Goal: Obtain resource: Obtain resource

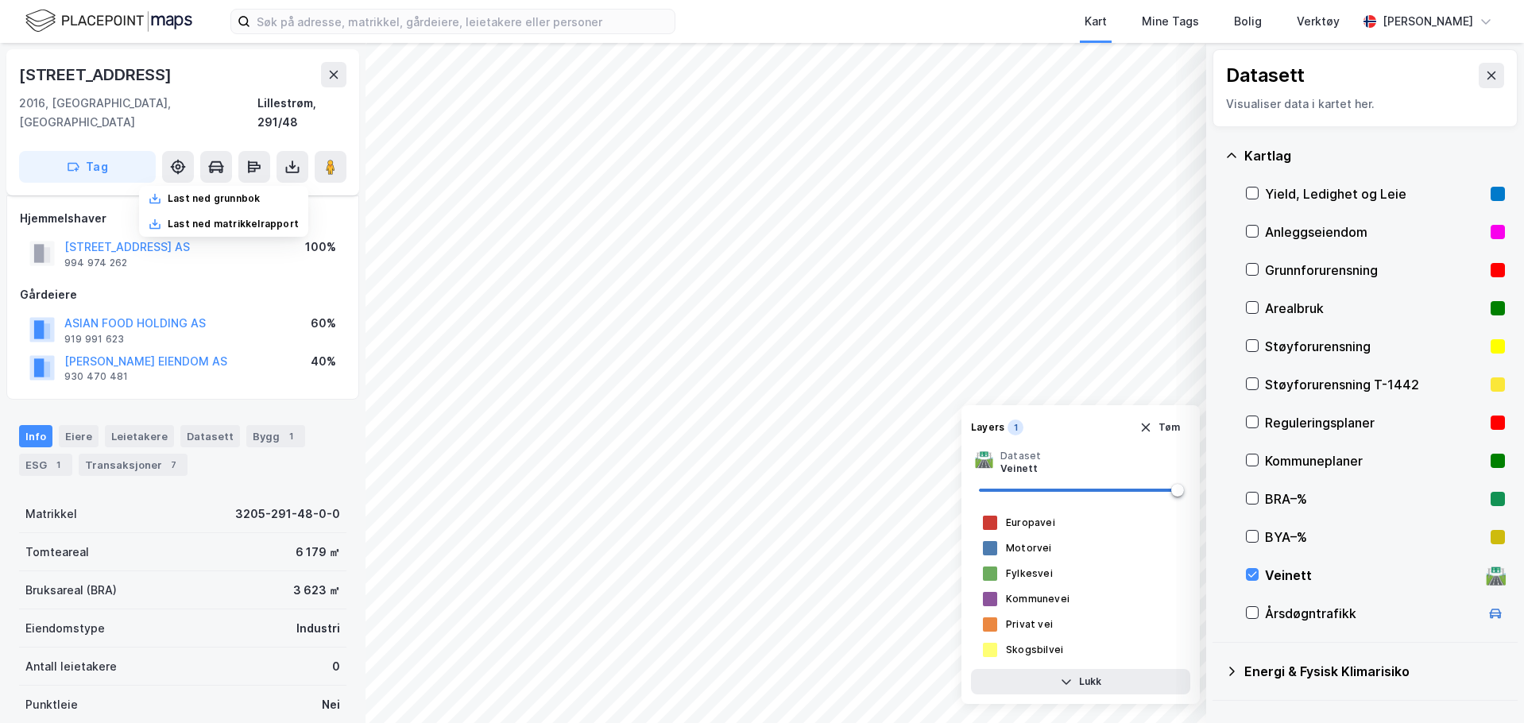
scroll to position [282, 0]
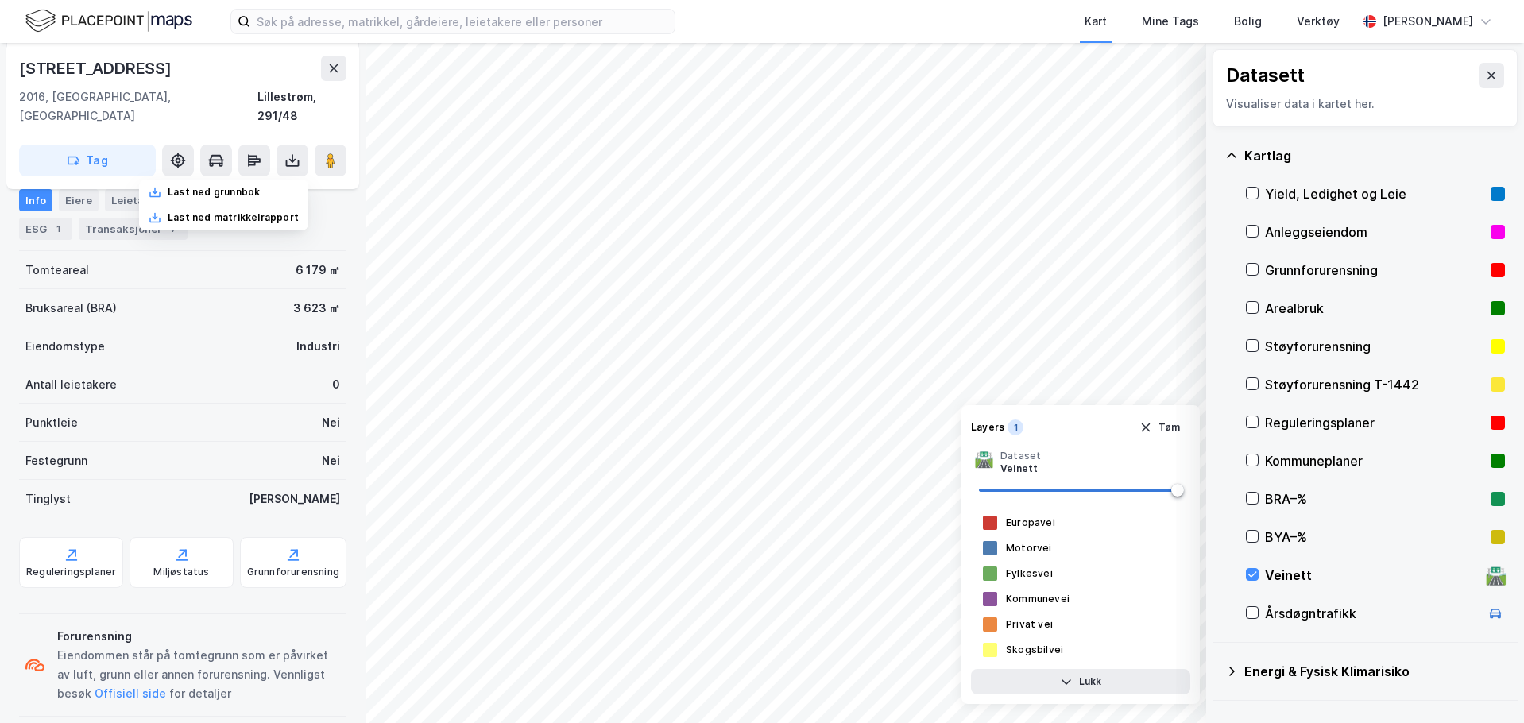
click at [264, 59] on div "[STREET_ADDRESS]" at bounding box center [182, 68] width 327 height 25
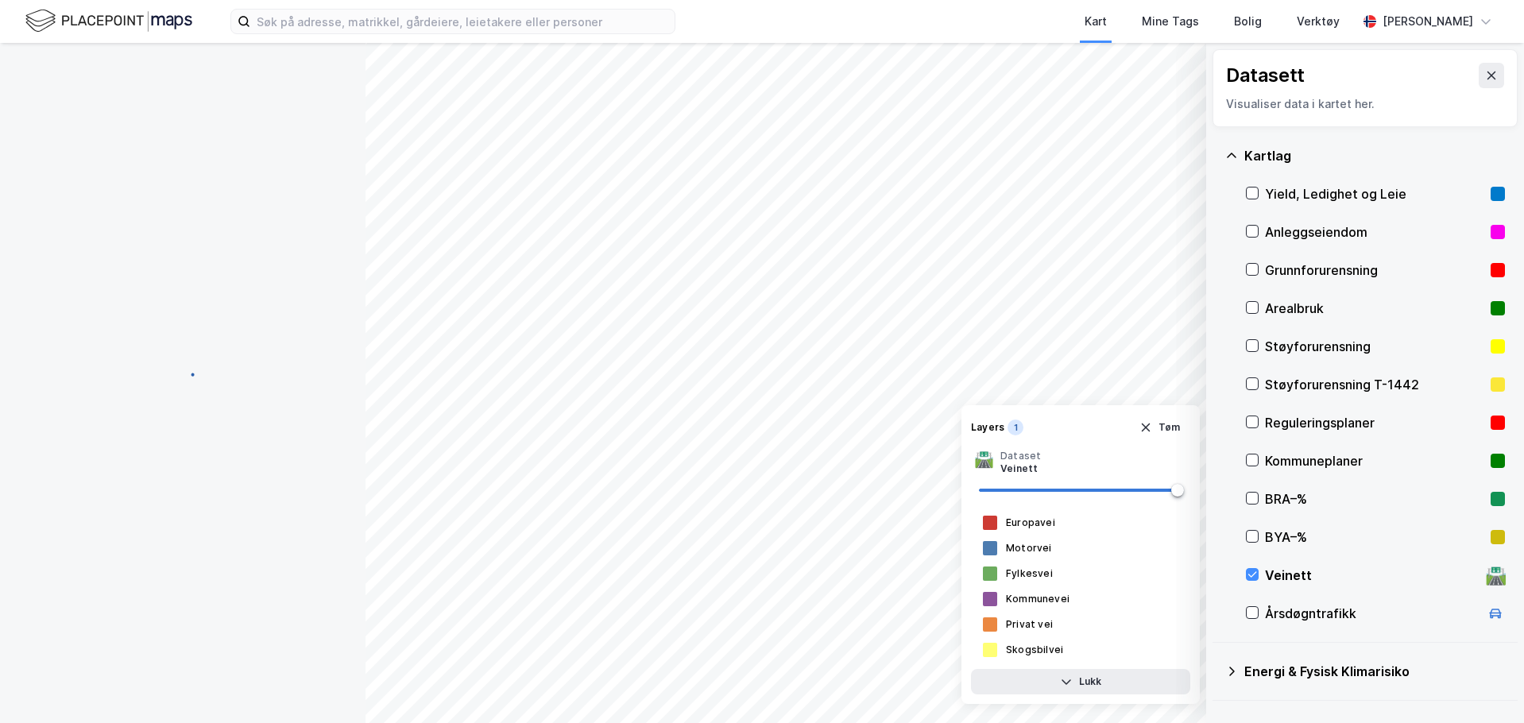
scroll to position [282, 0]
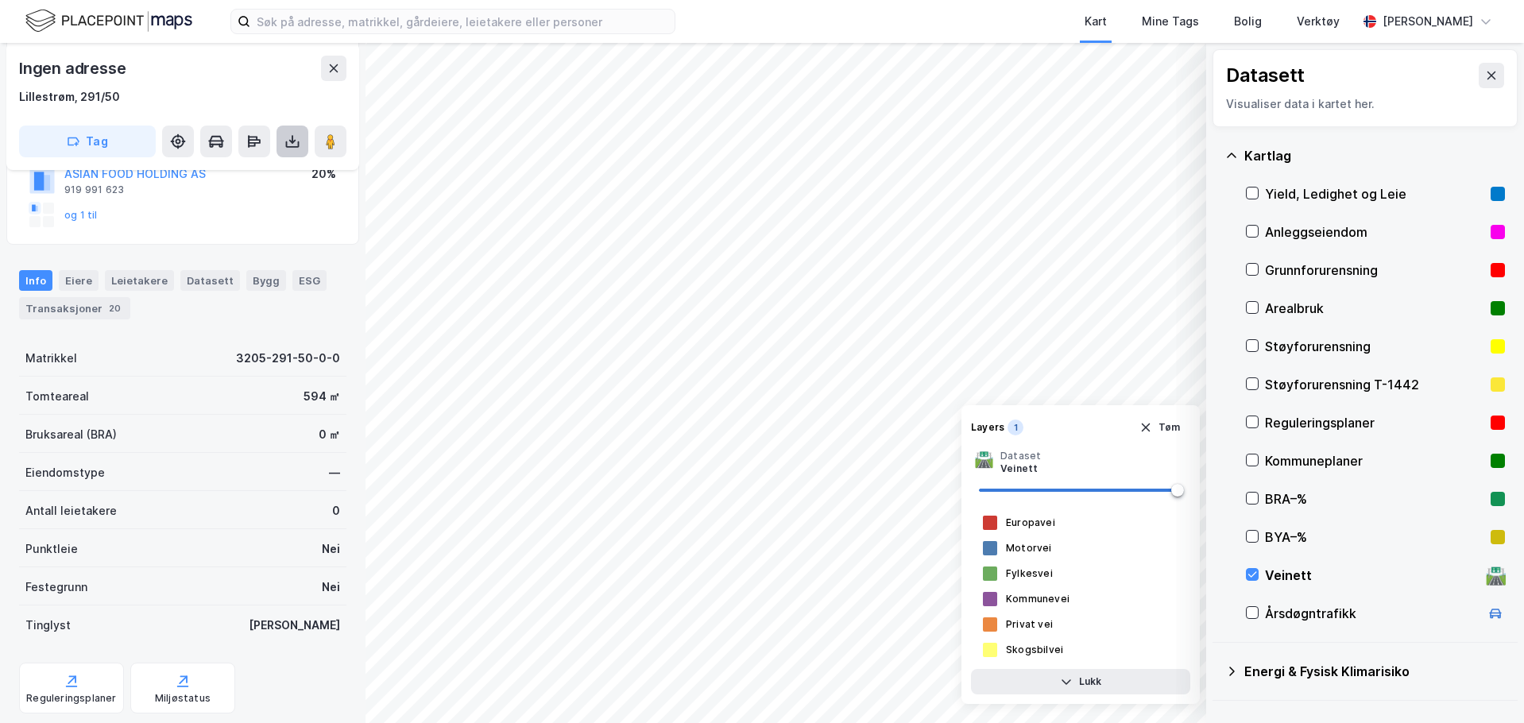
click at [294, 149] on icon at bounding box center [292, 141] width 16 height 16
click at [248, 171] on div "Last ned grunnbok" at bounding box center [214, 173] width 92 height 13
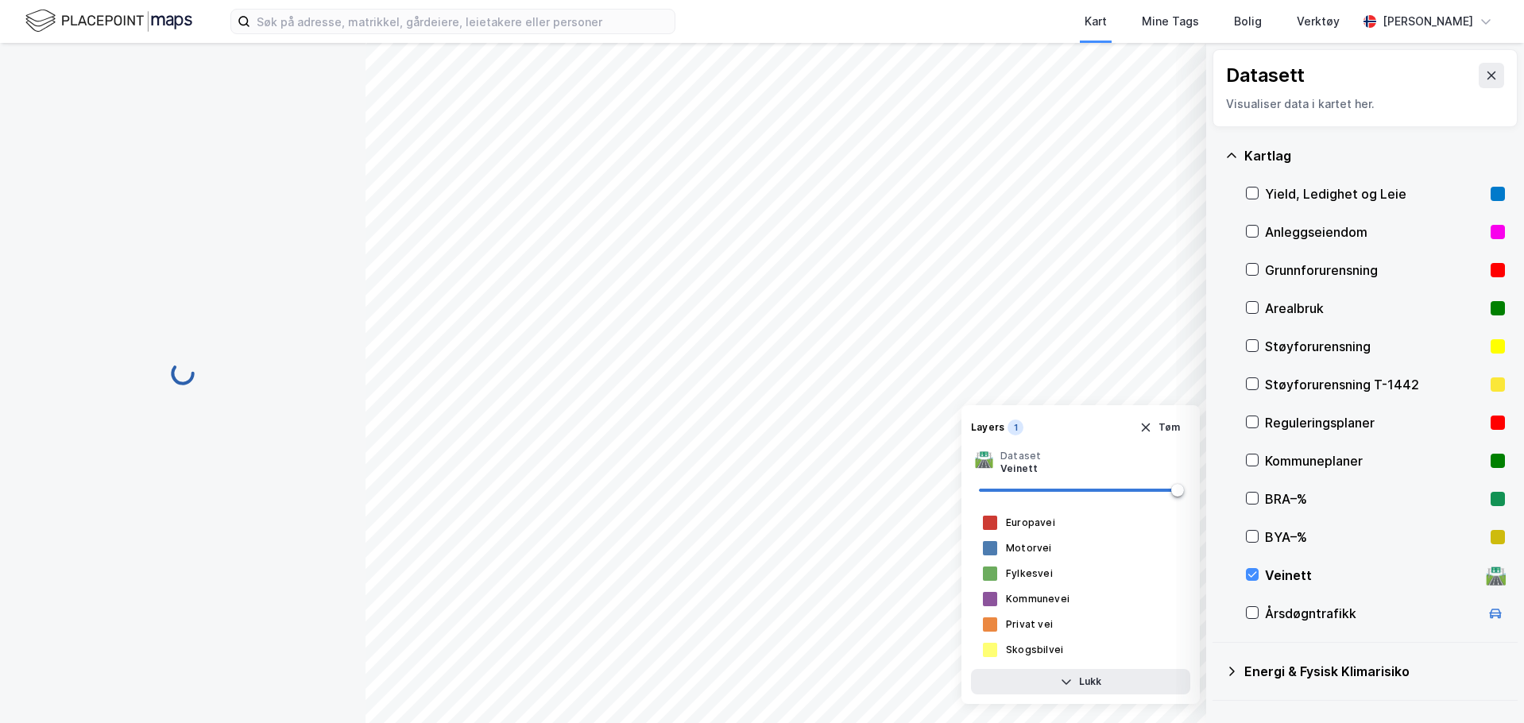
scroll to position [161, 0]
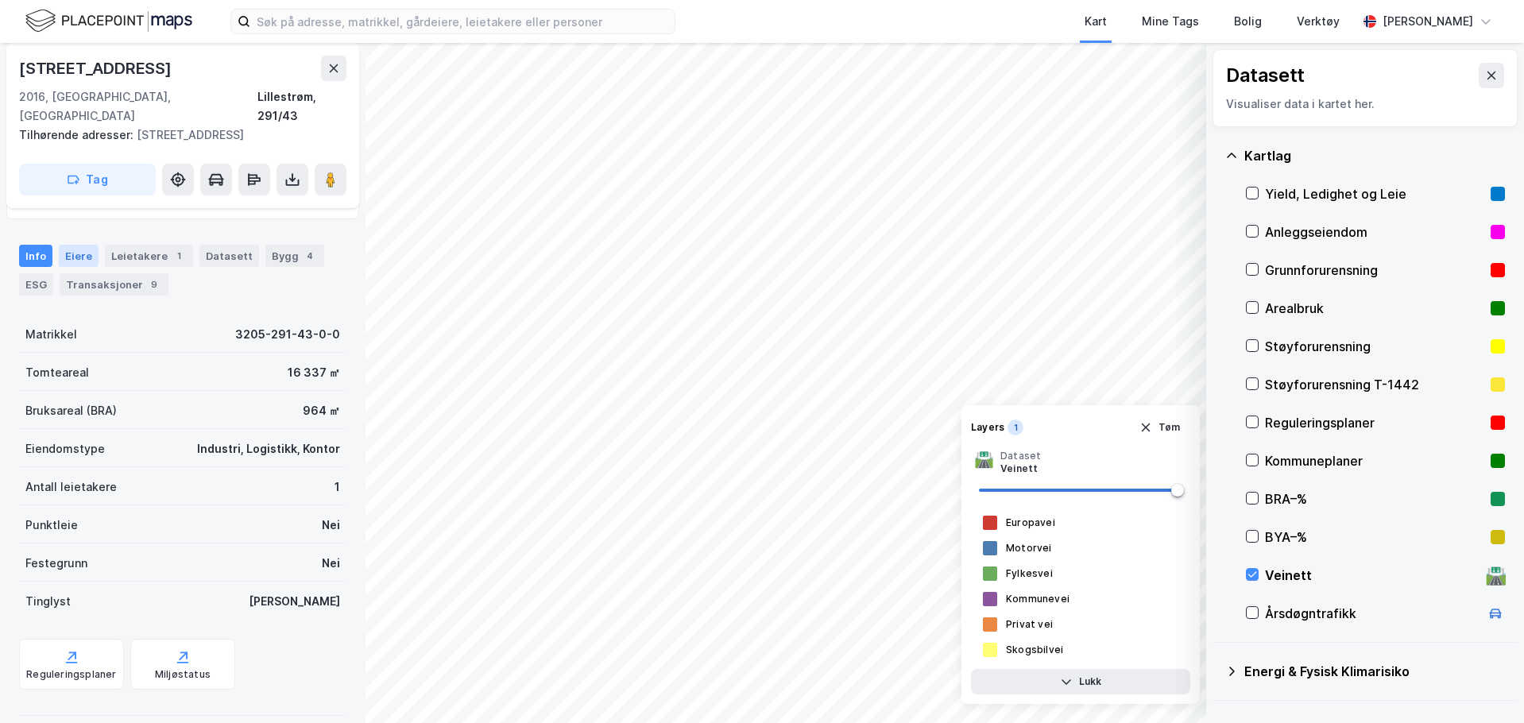
click at [89, 245] on div "Eiere" at bounding box center [79, 256] width 40 height 22
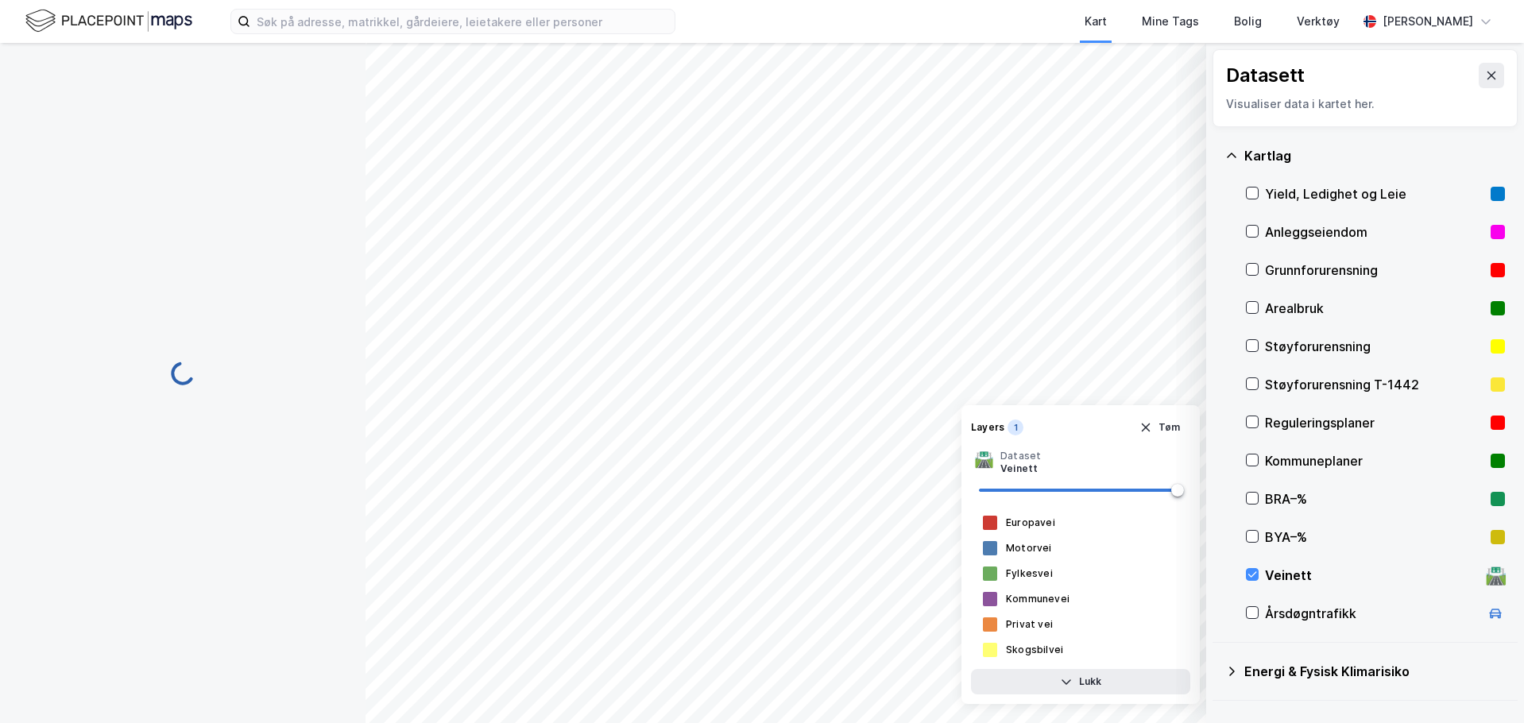
scroll to position [161, 0]
